Goal: Task Accomplishment & Management: Complete application form

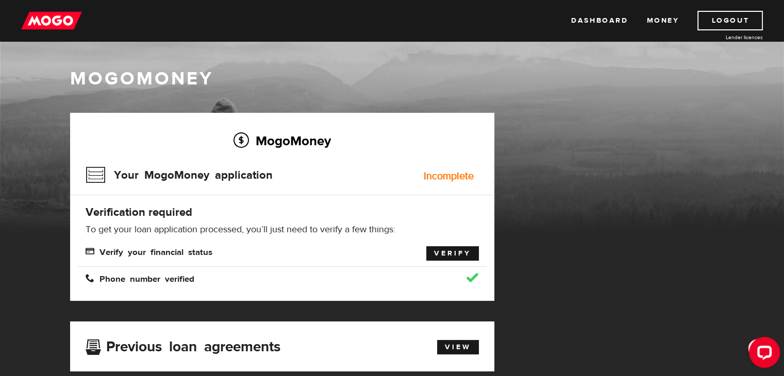
click at [450, 254] on link "Verify" at bounding box center [452, 253] width 53 height 14
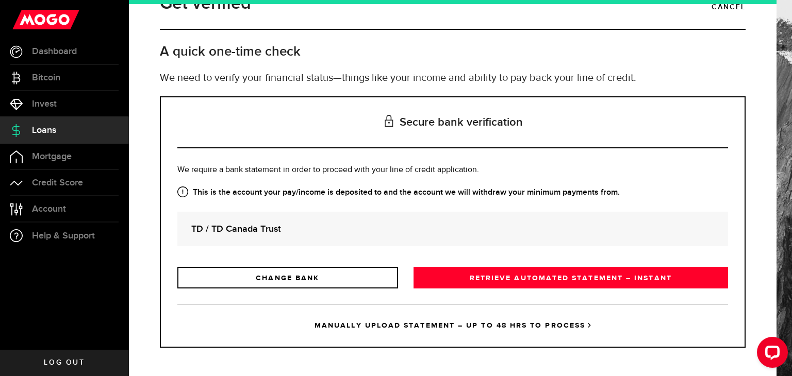
scroll to position [29, 0]
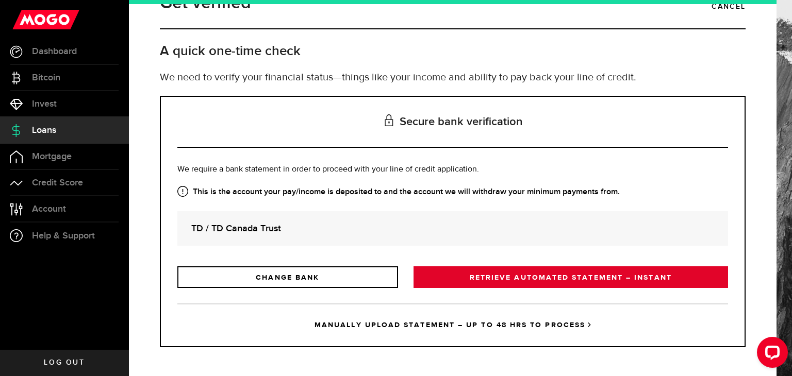
click at [557, 279] on link "RETRIEVE AUTOMATED STATEMENT – INSTANT" at bounding box center [571, 278] width 315 height 22
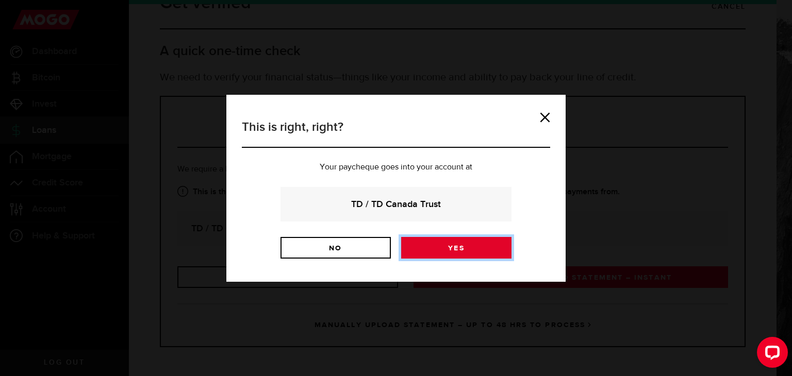
click at [484, 253] on link "Yes" at bounding box center [456, 248] width 110 height 22
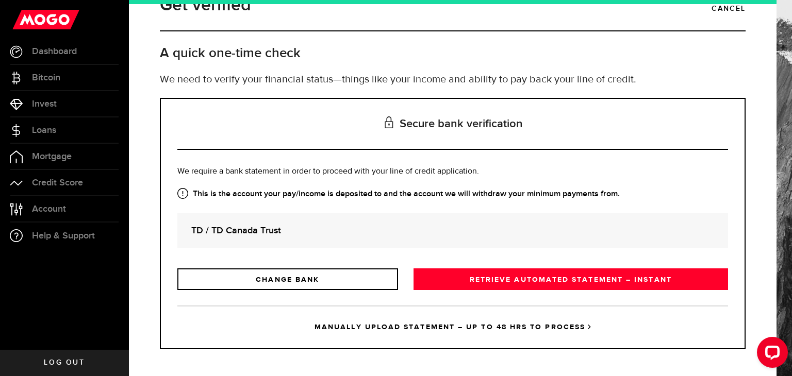
scroll to position [29, 0]
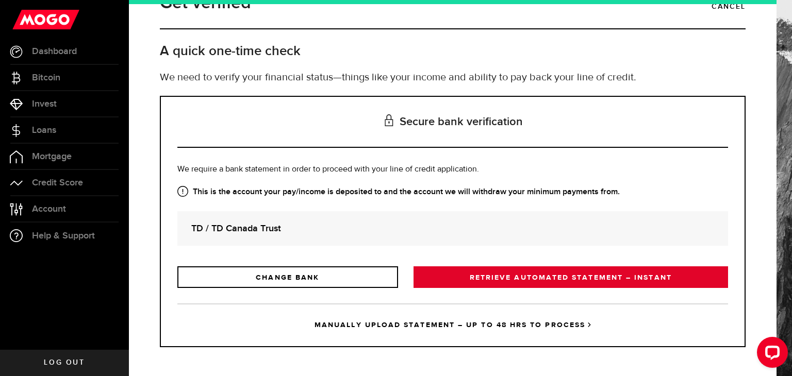
click at [536, 277] on link "RETRIEVE AUTOMATED STATEMENT – INSTANT" at bounding box center [571, 278] width 315 height 22
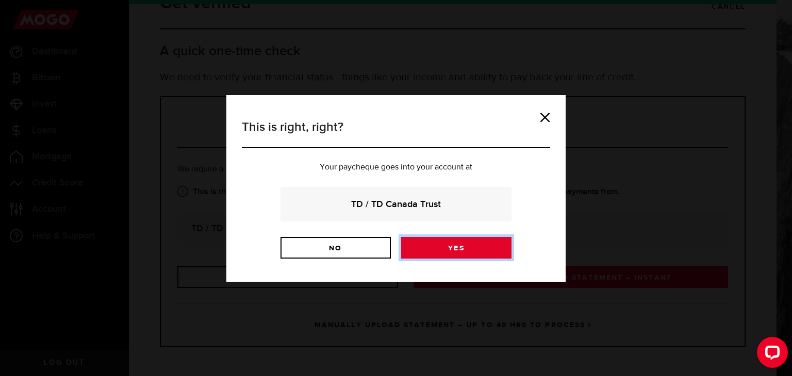
click at [500, 247] on link "Yes" at bounding box center [456, 248] width 110 height 22
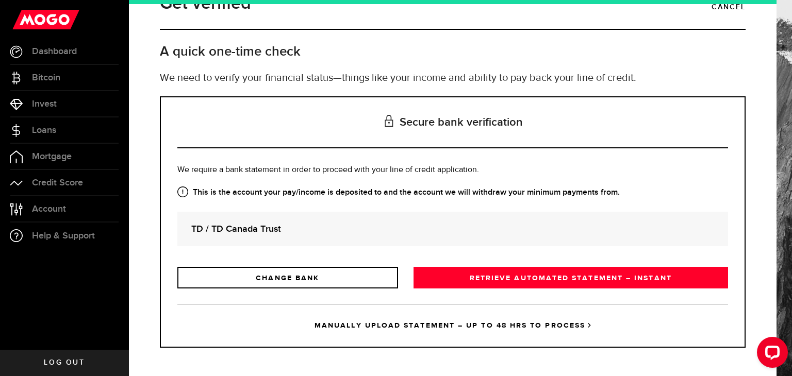
scroll to position [29, 0]
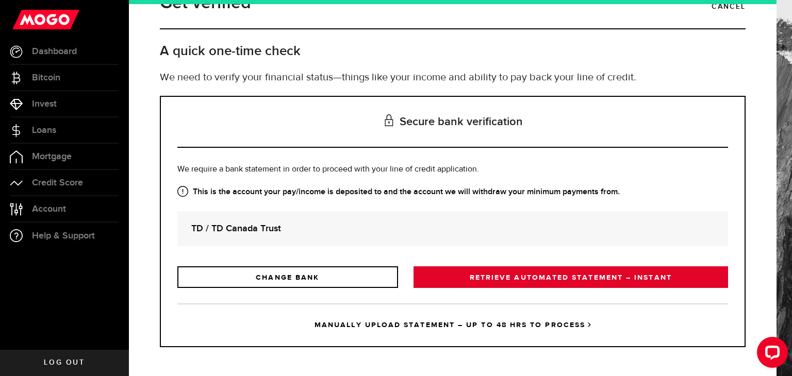
click at [511, 271] on link "RETRIEVE AUTOMATED STATEMENT – INSTANT" at bounding box center [571, 278] width 315 height 22
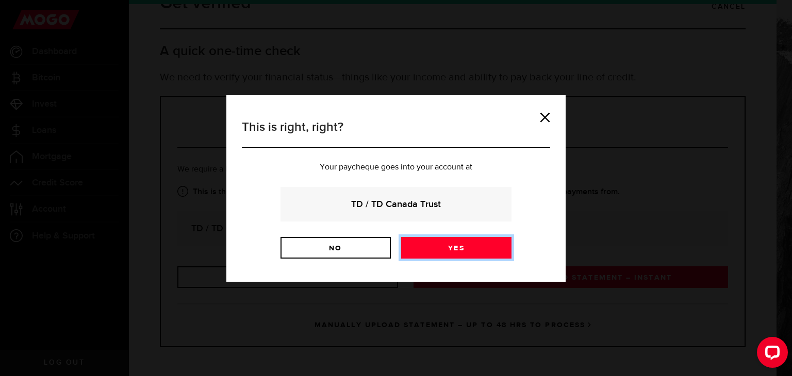
click at [490, 250] on link "Yes" at bounding box center [456, 248] width 110 height 22
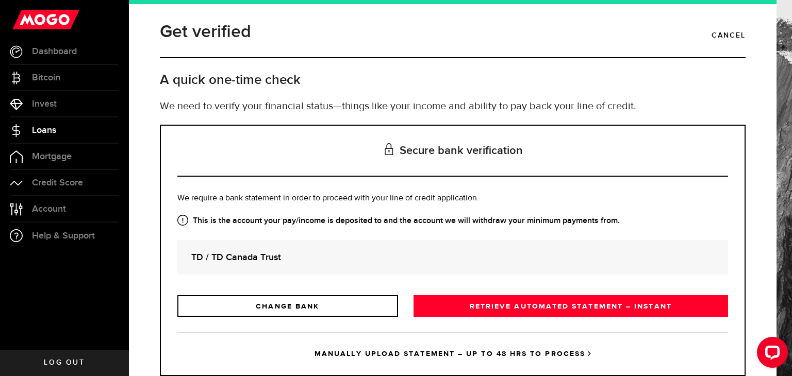
click at [58, 126] on link "Loans" at bounding box center [64, 131] width 129 height 26
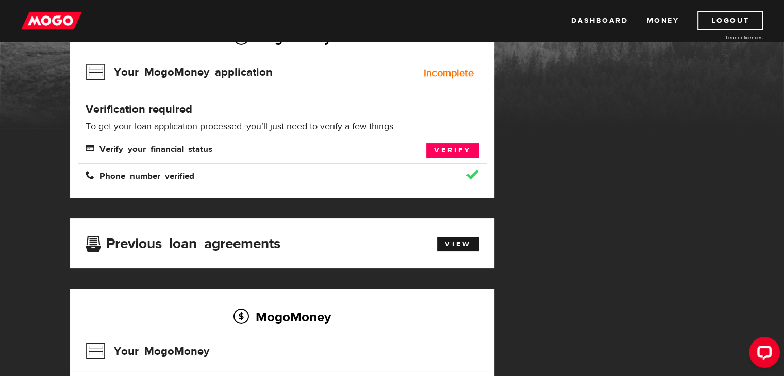
scroll to position [52, 0]
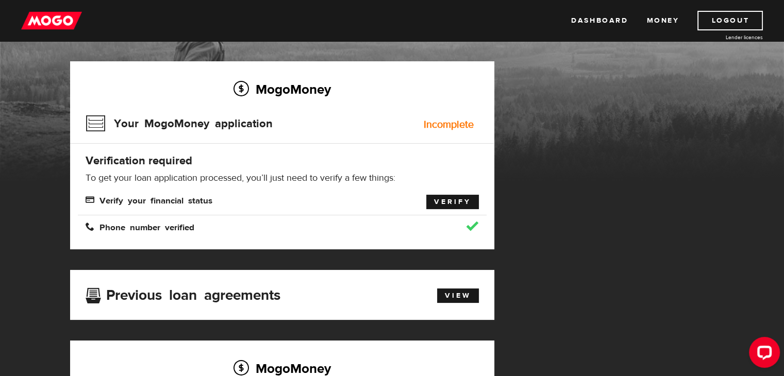
click at [453, 195] on link "Verify" at bounding box center [452, 202] width 53 height 14
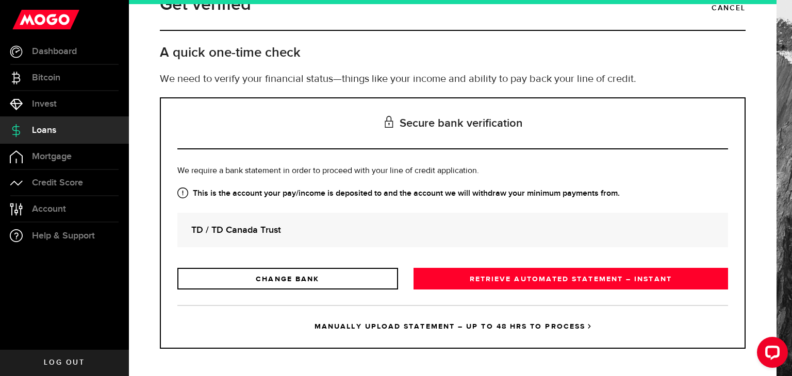
scroll to position [29, 0]
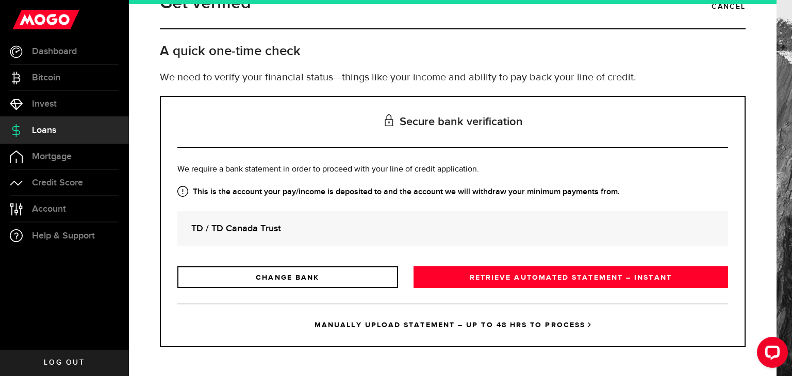
click at [435, 326] on link "MANUALLY UPLOAD STATEMENT – UP TO 48 HRS TO PROCESS" at bounding box center [452, 325] width 551 height 43
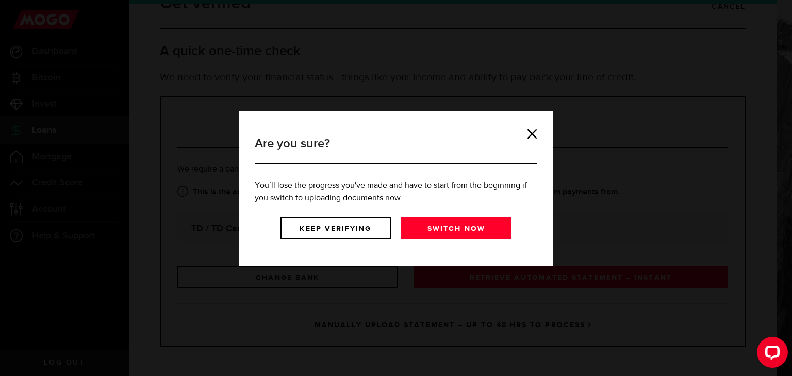
click at [526, 133] on div "Are you sure? You’ll lose the progress you've made and have to start from the b…" at bounding box center [396, 189] width 293 height 124
click at [530, 133] on link at bounding box center [532, 134] width 10 height 10
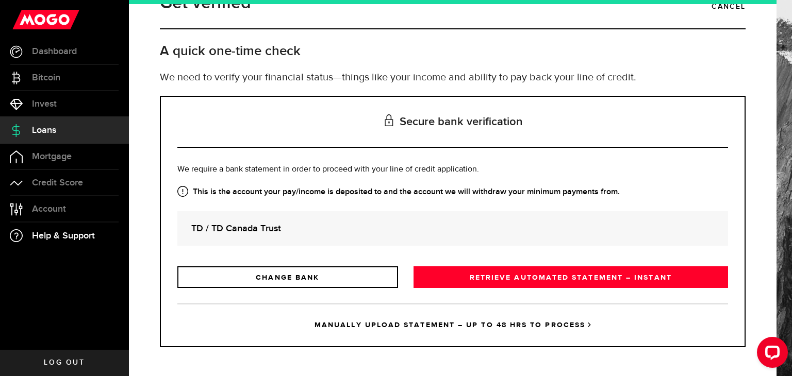
click at [70, 236] on span "Help & Support" at bounding box center [63, 236] width 63 height 9
drag, startPoint x: 74, startPoint y: 364, endPoint x: 89, endPoint y: 364, distance: 14.4
click at [75, 364] on span "Log out" at bounding box center [64, 362] width 41 height 7
